Goal: Navigation & Orientation: Find specific page/section

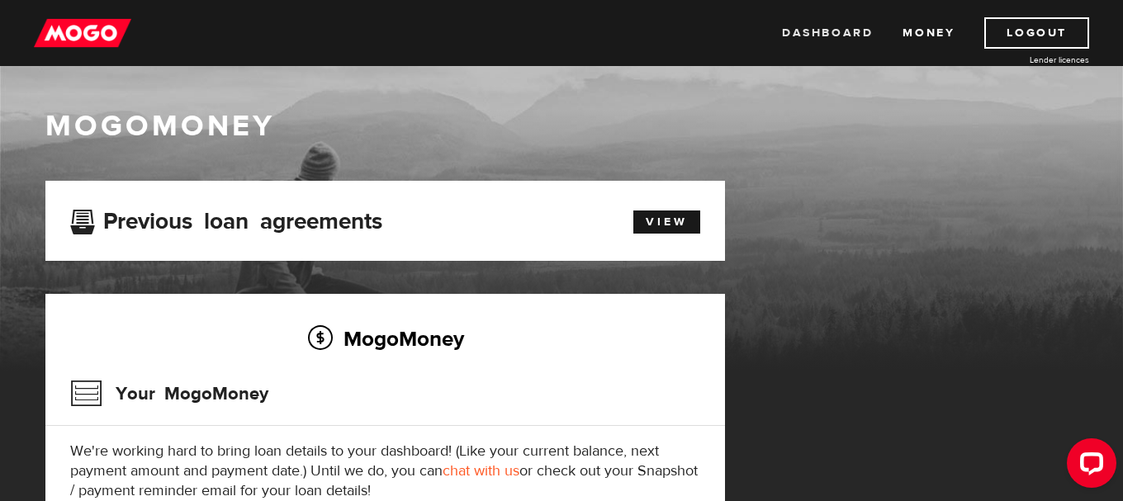
click at [840, 32] on link "Dashboard" at bounding box center [827, 32] width 91 height 31
click at [665, 220] on link "View" at bounding box center [666, 222] width 67 height 23
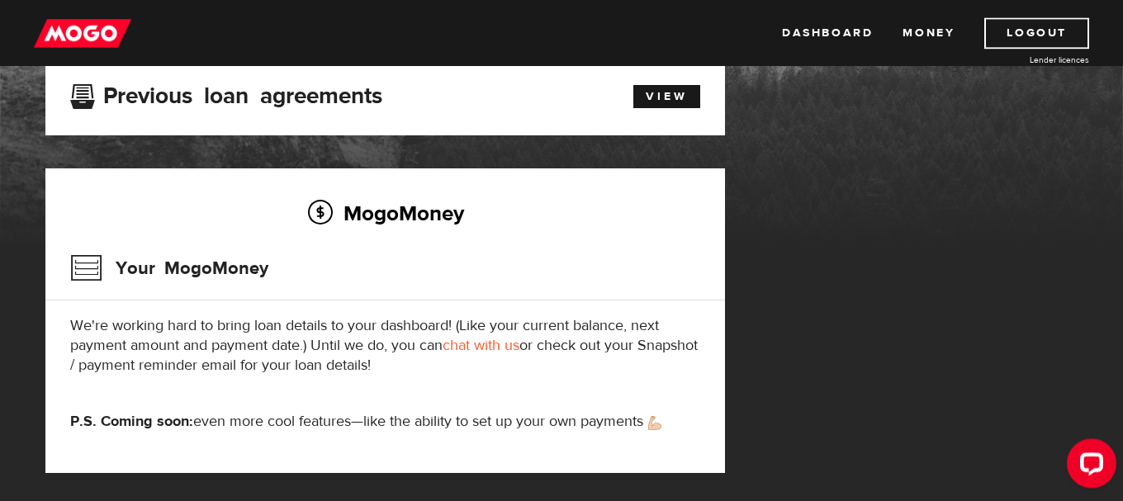
scroll to position [168, 0]
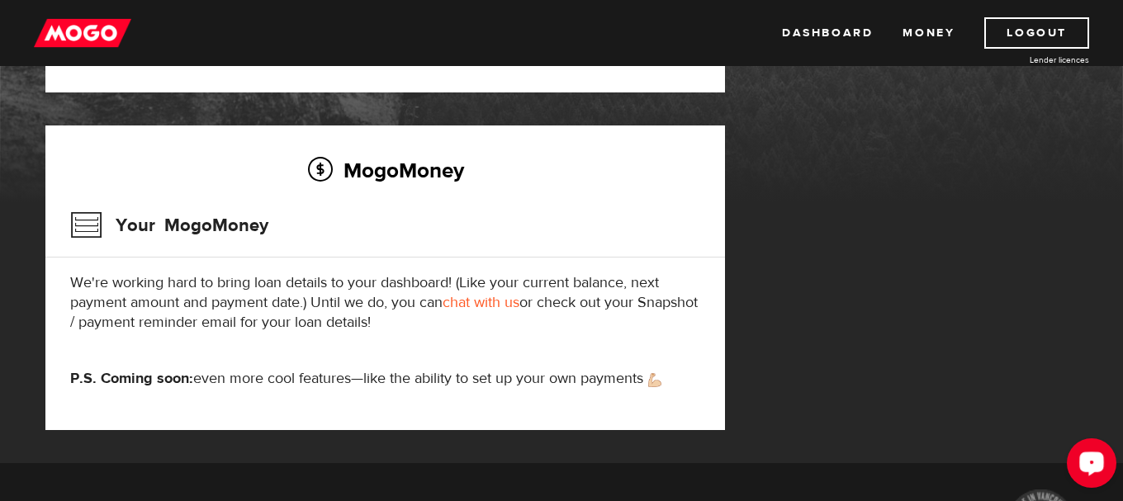
click at [1093, 464] on icon "Open LiveChat chat widget" at bounding box center [1092, 463] width 16 height 11
click at [812, 29] on link "Dashboard" at bounding box center [827, 32] width 91 height 31
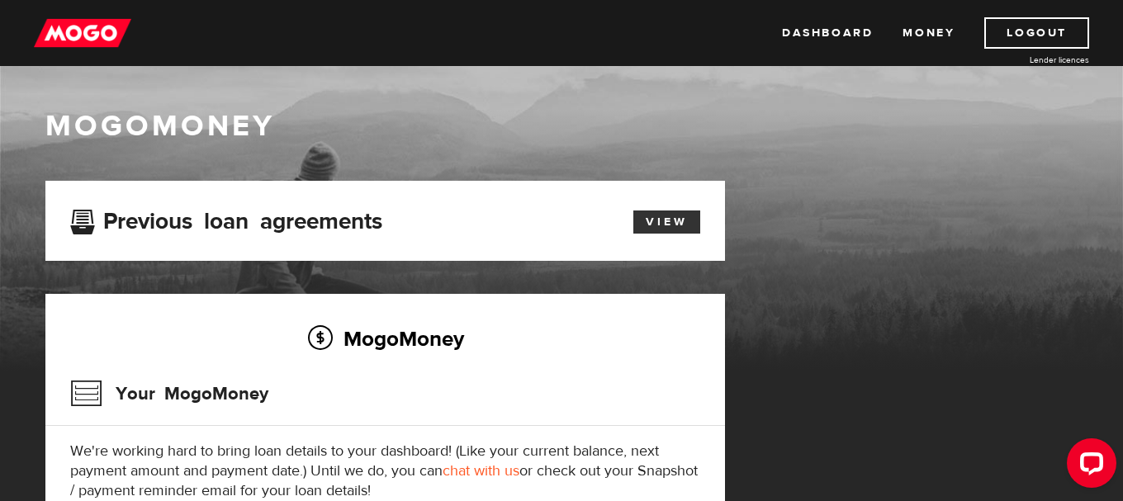
click at [658, 223] on link "View" at bounding box center [666, 222] width 67 height 23
